Goal: Check status: Check status

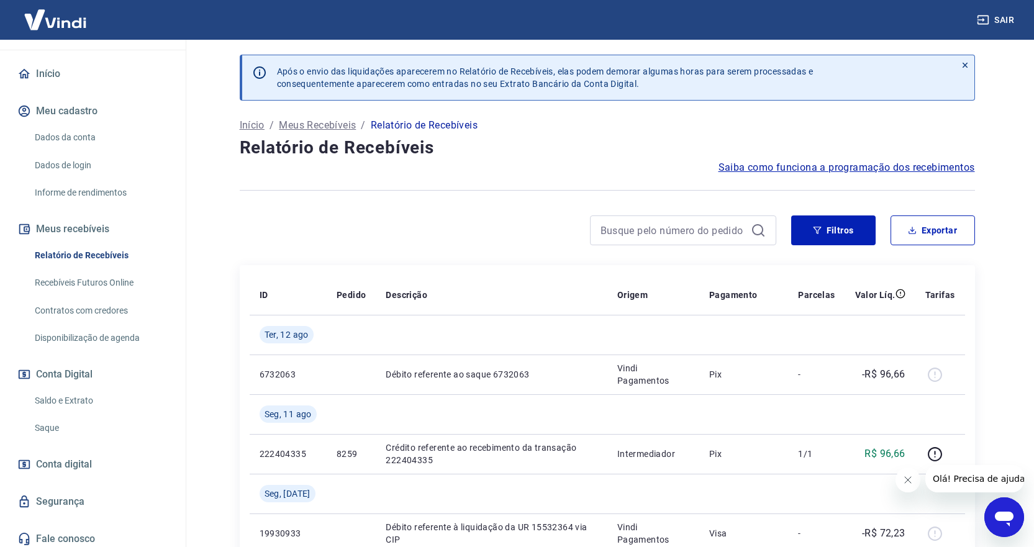
scroll to position [101, 0]
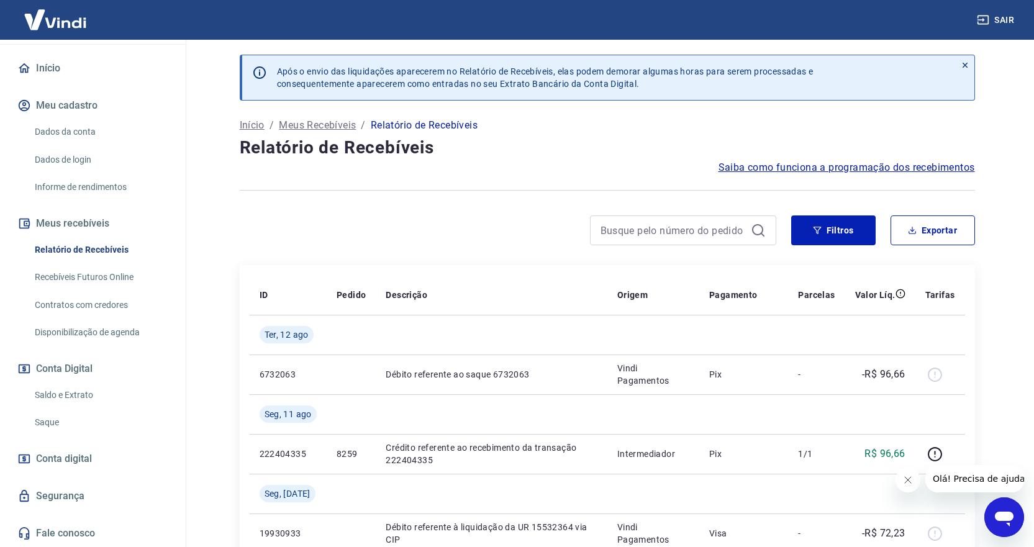
click at [61, 390] on link "Saldo e Extrato" at bounding box center [100, 395] width 141 height 25
